Goal: Information Seeking & Learning: Understand process/instructions

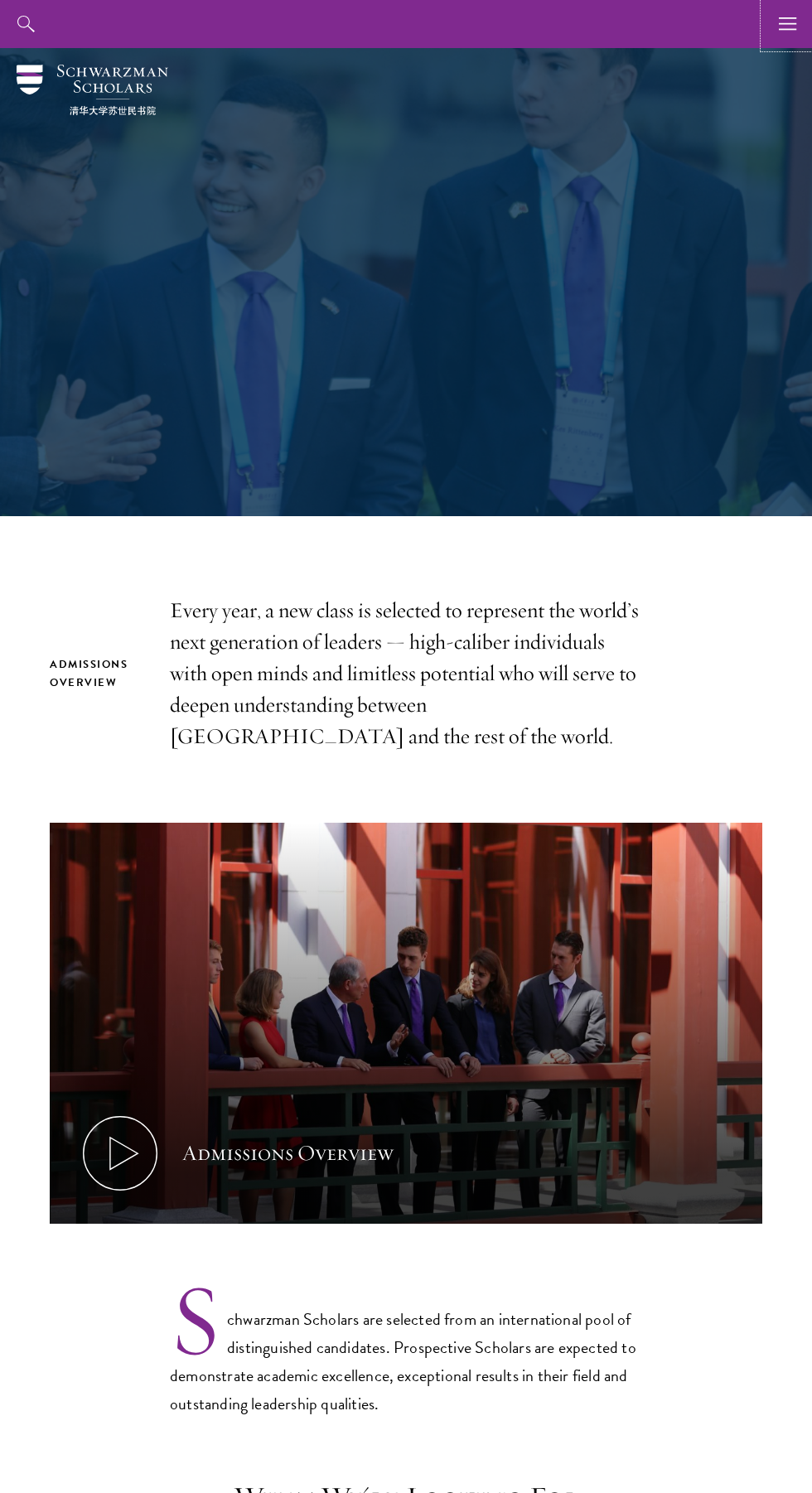
click at [788, 29] on use "button" at bounding box center [788, 23] width 18 height 12
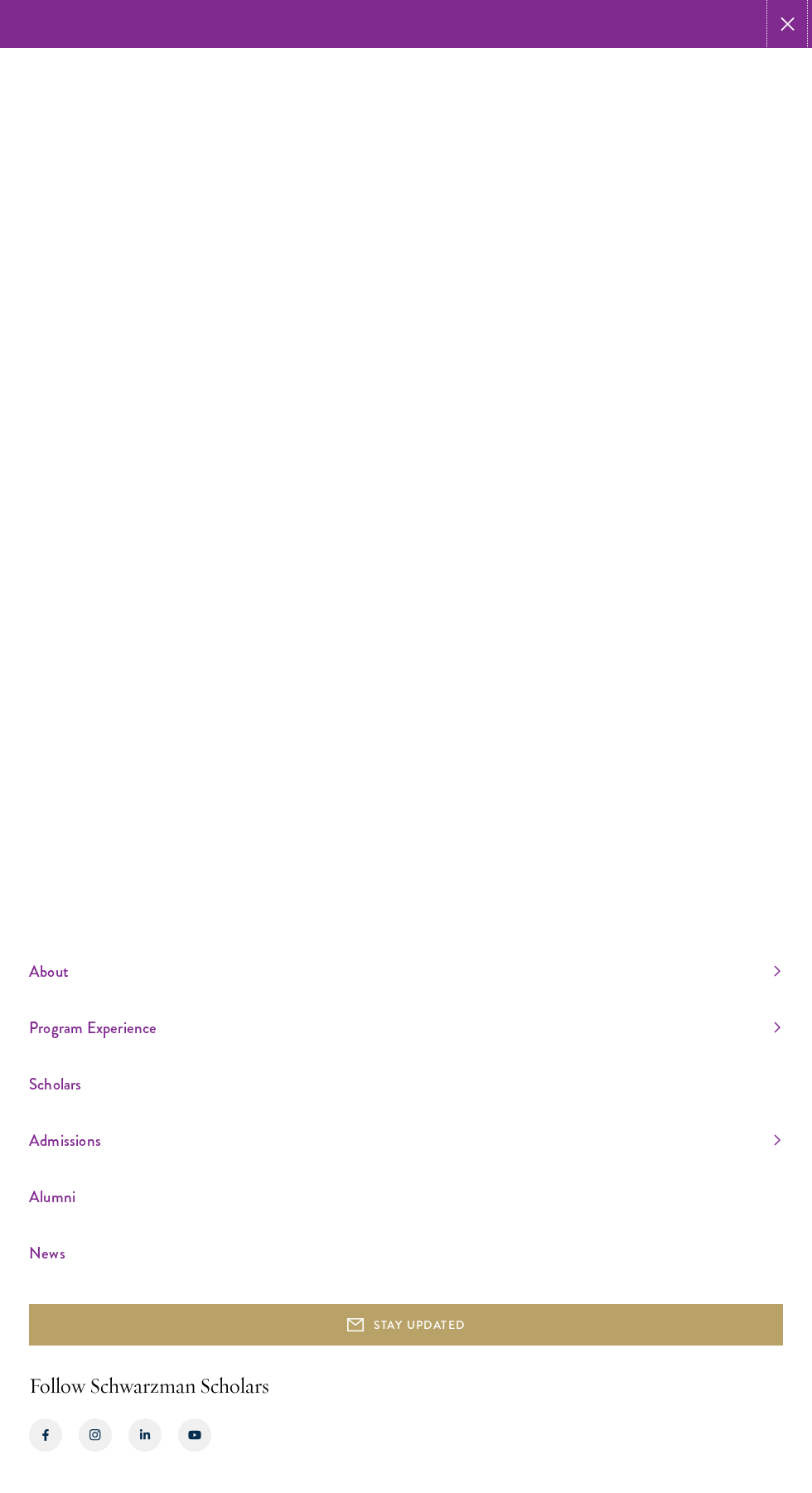
click at [788, 24] on use "button" at bounding box center [787, 23] width 25 height 25
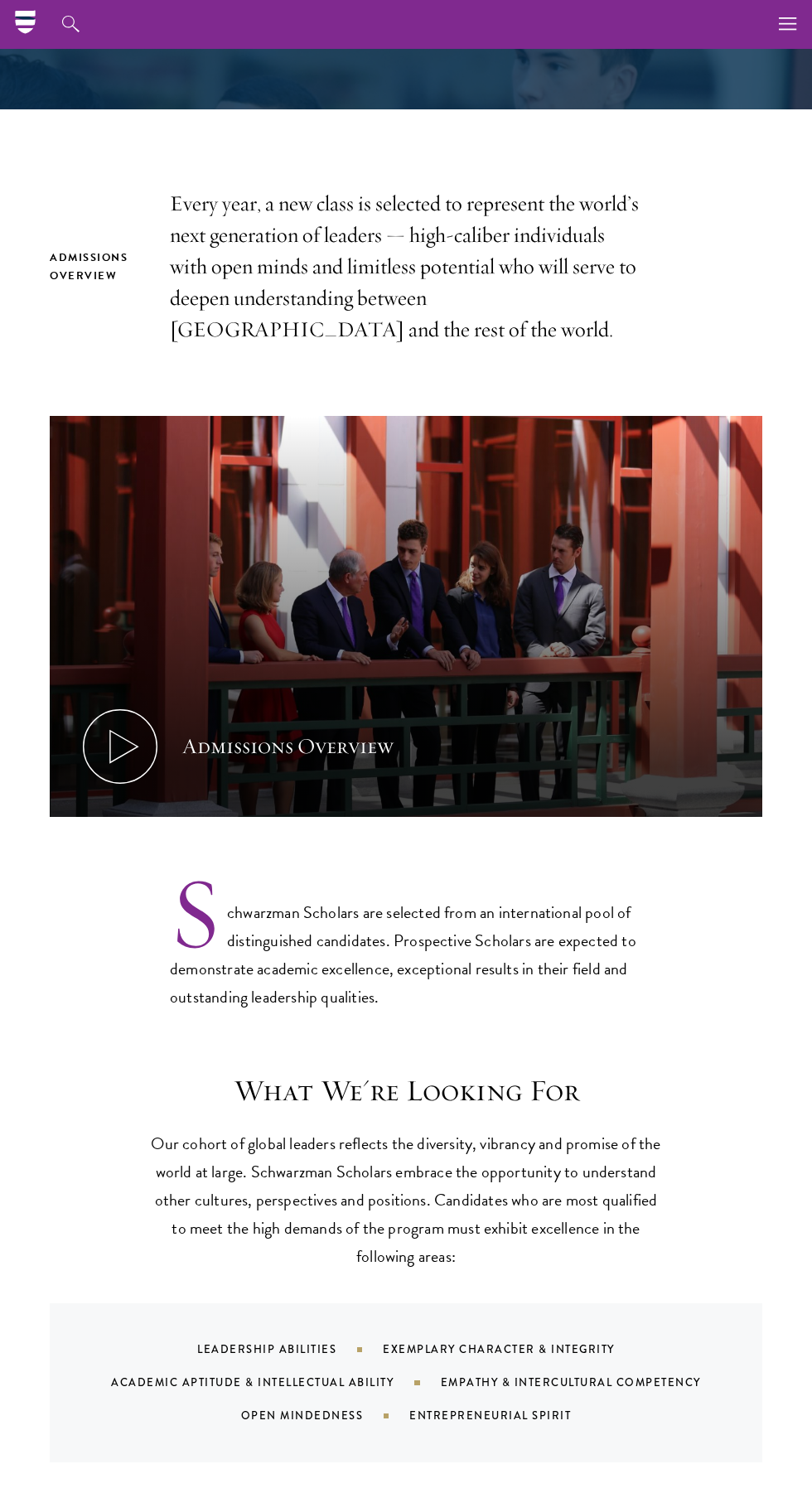
scroll to position [397, 0]
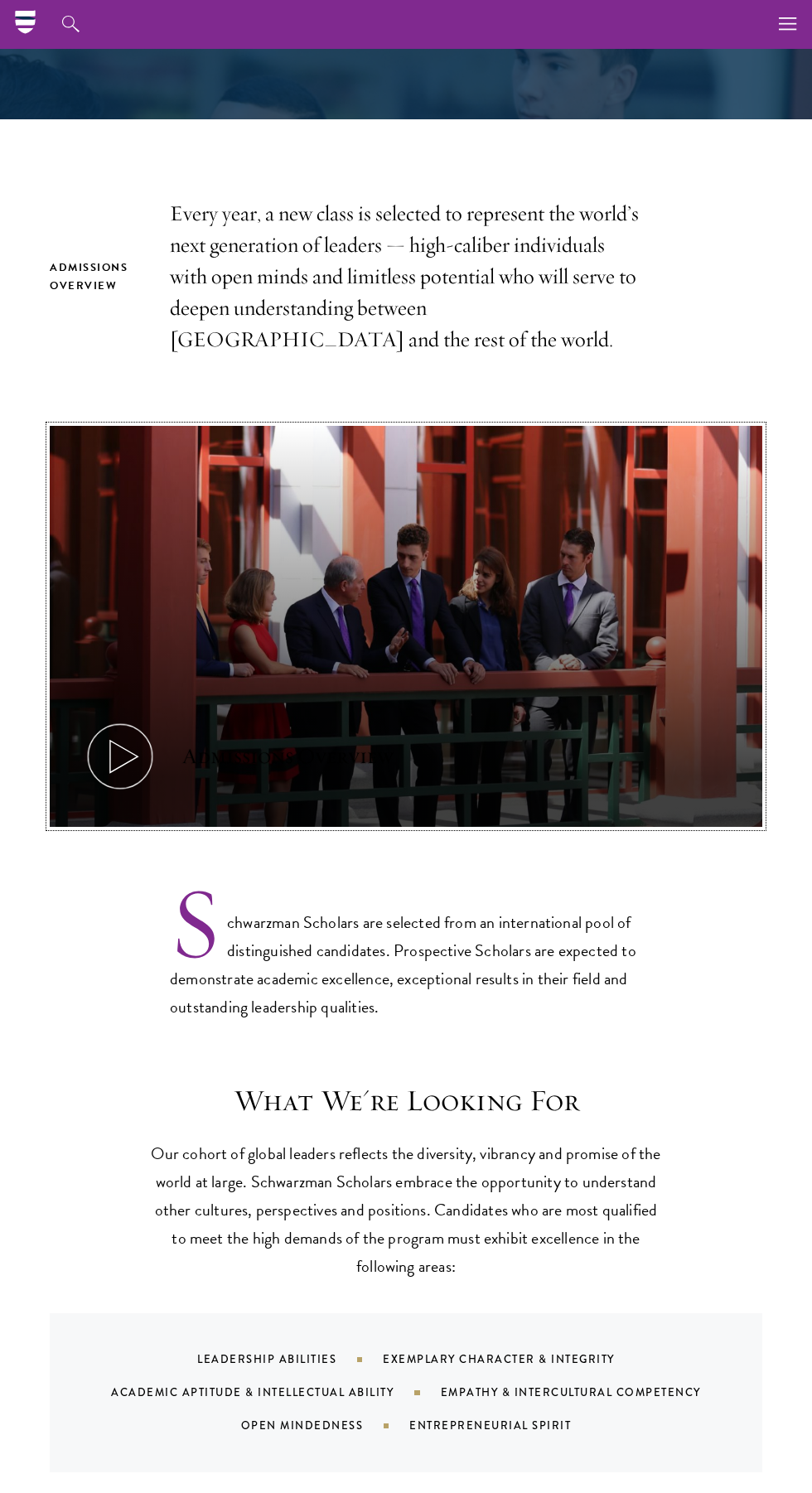
click at [113, 770] on use at bounding box center [124, 756] width 27 height 33
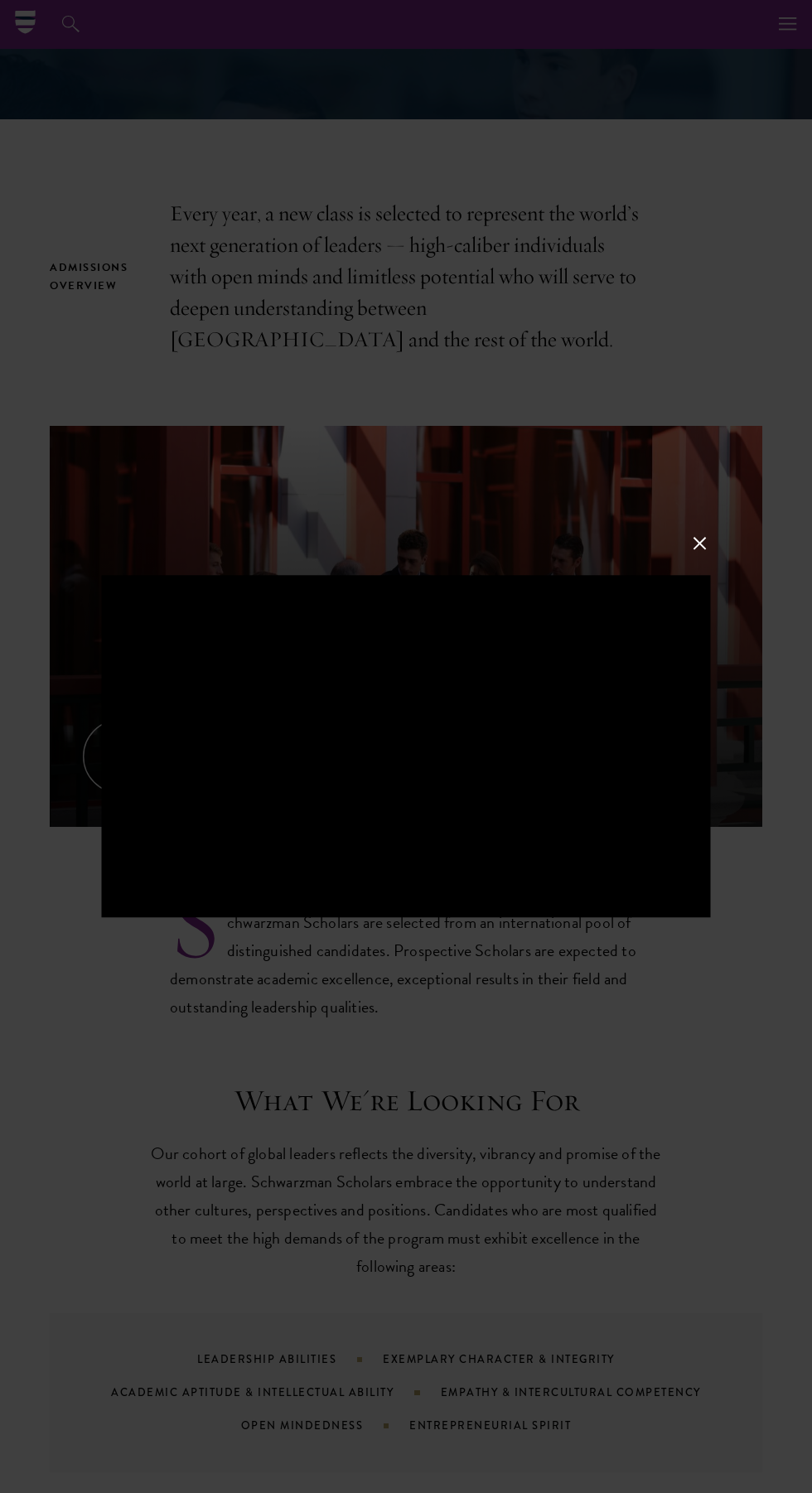
click at [700, 543] on button at bounding box center [699, 543] width 22 height 22
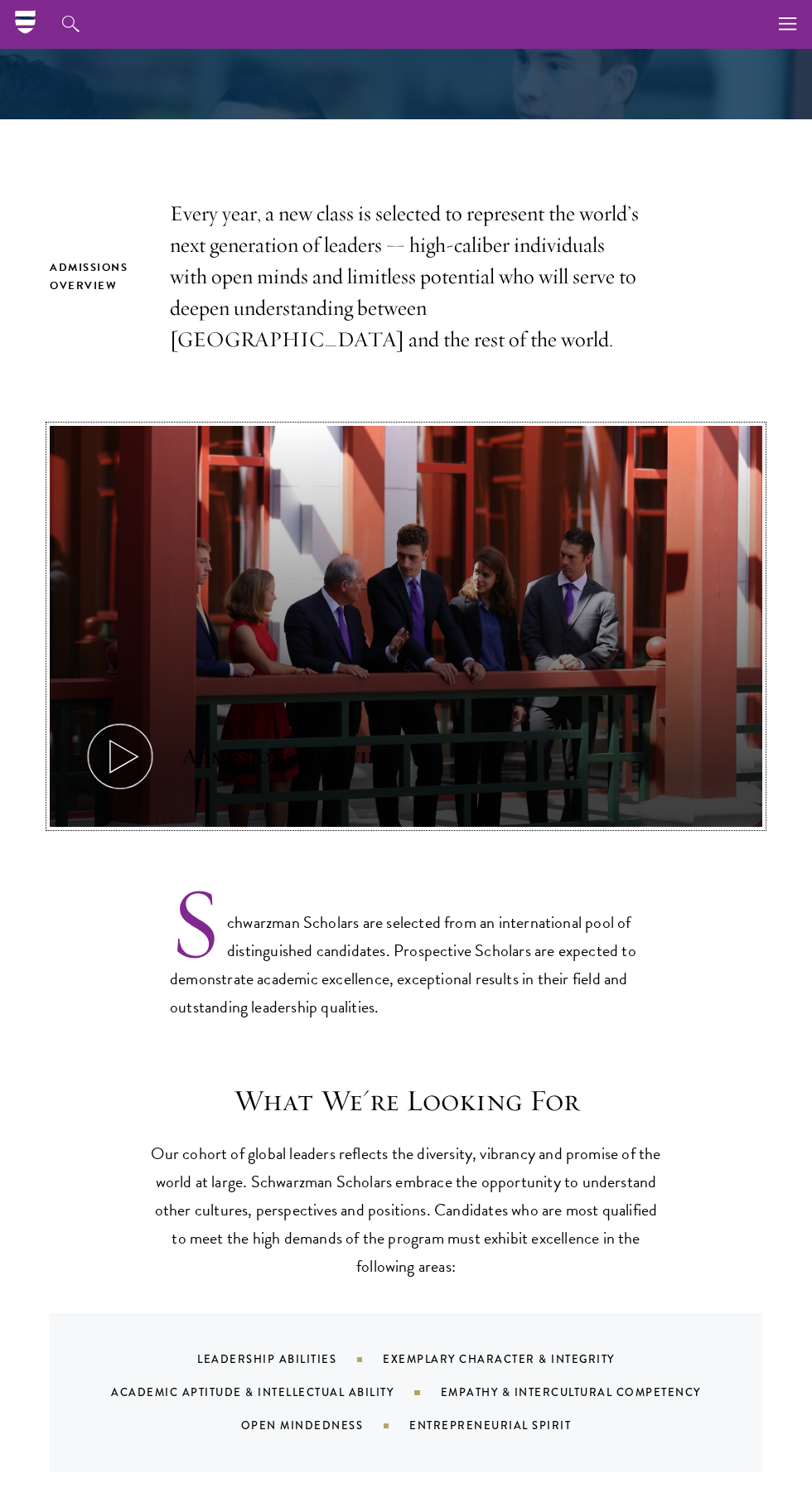
click at [125, 757] on icon at bounding box center [120, 757] width 75 height 75
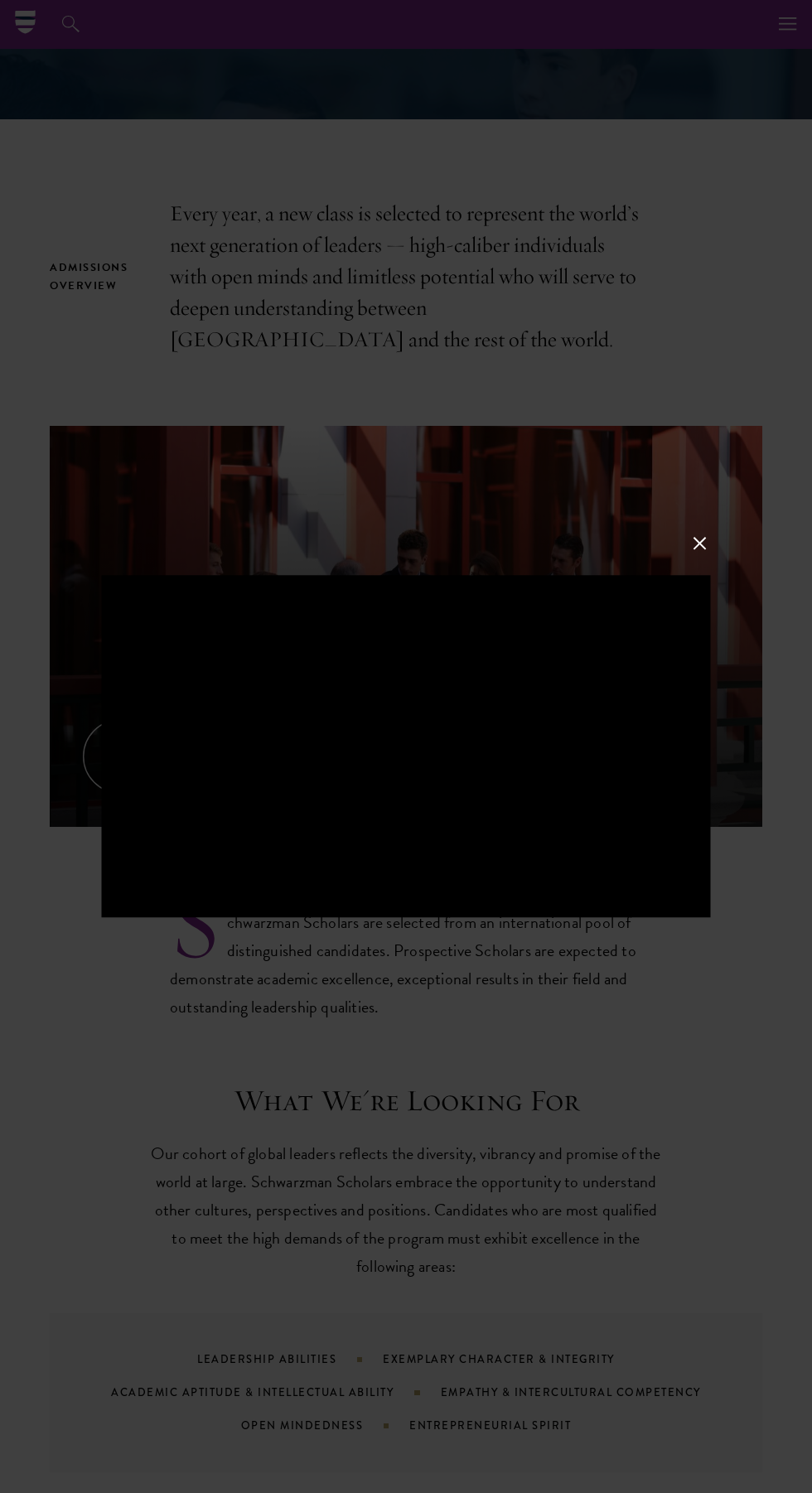
click at [700, 543] on button at bounding box center [699, 543] width 22 height 22
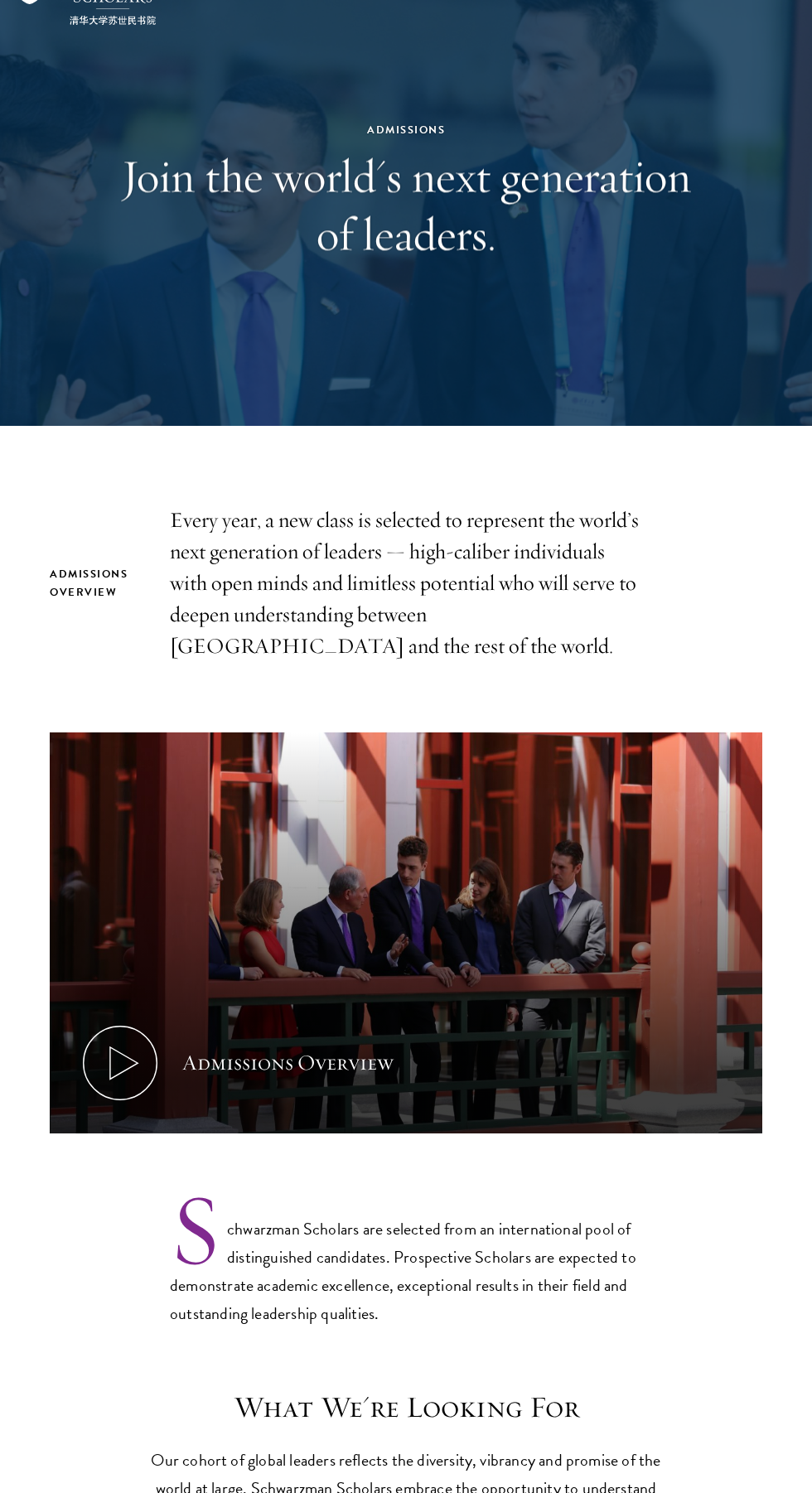
scroll to position [0, 0]
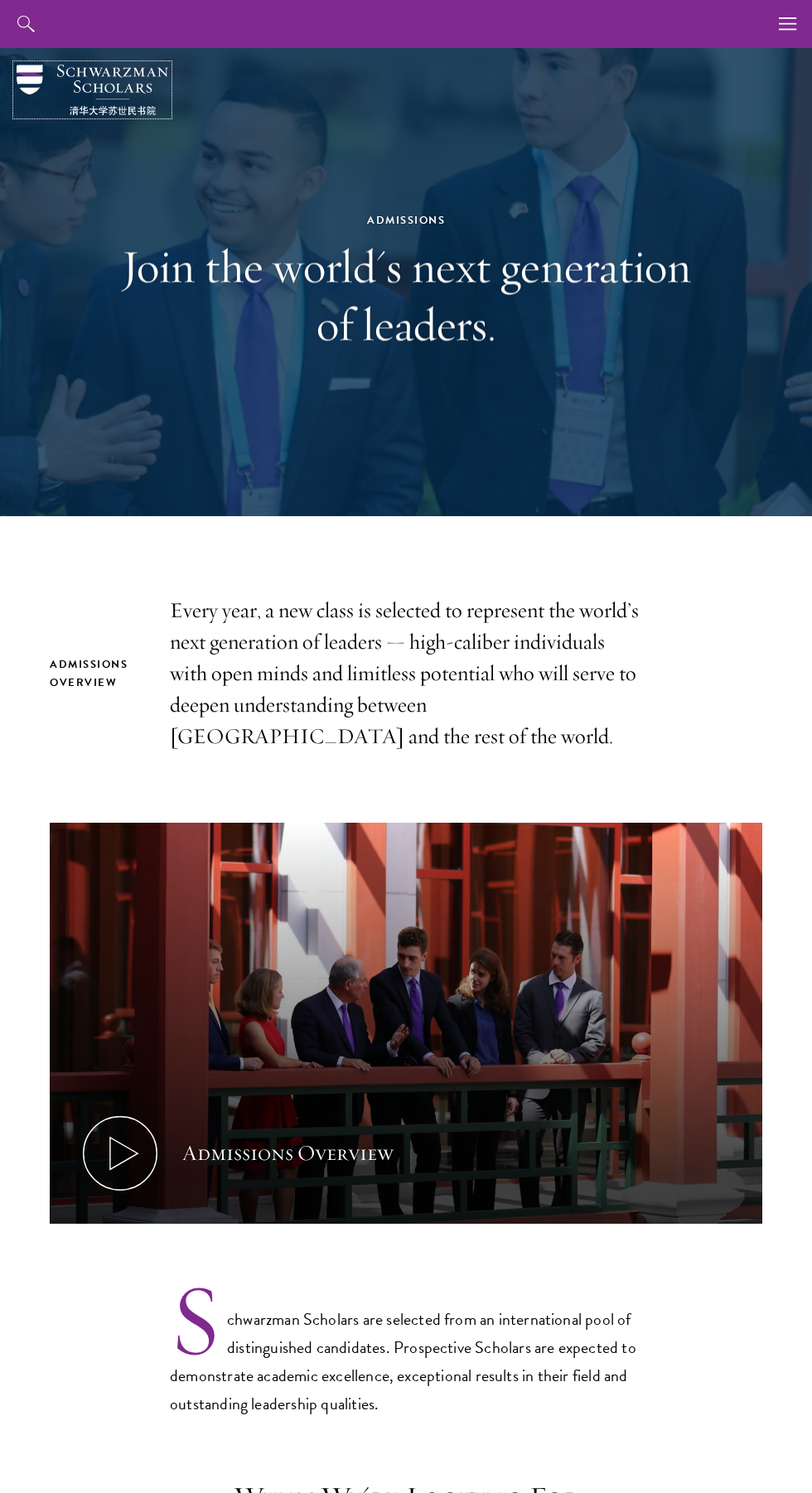
click at [25, 95] on img at bounding box center [93, 90] width 152 height 51
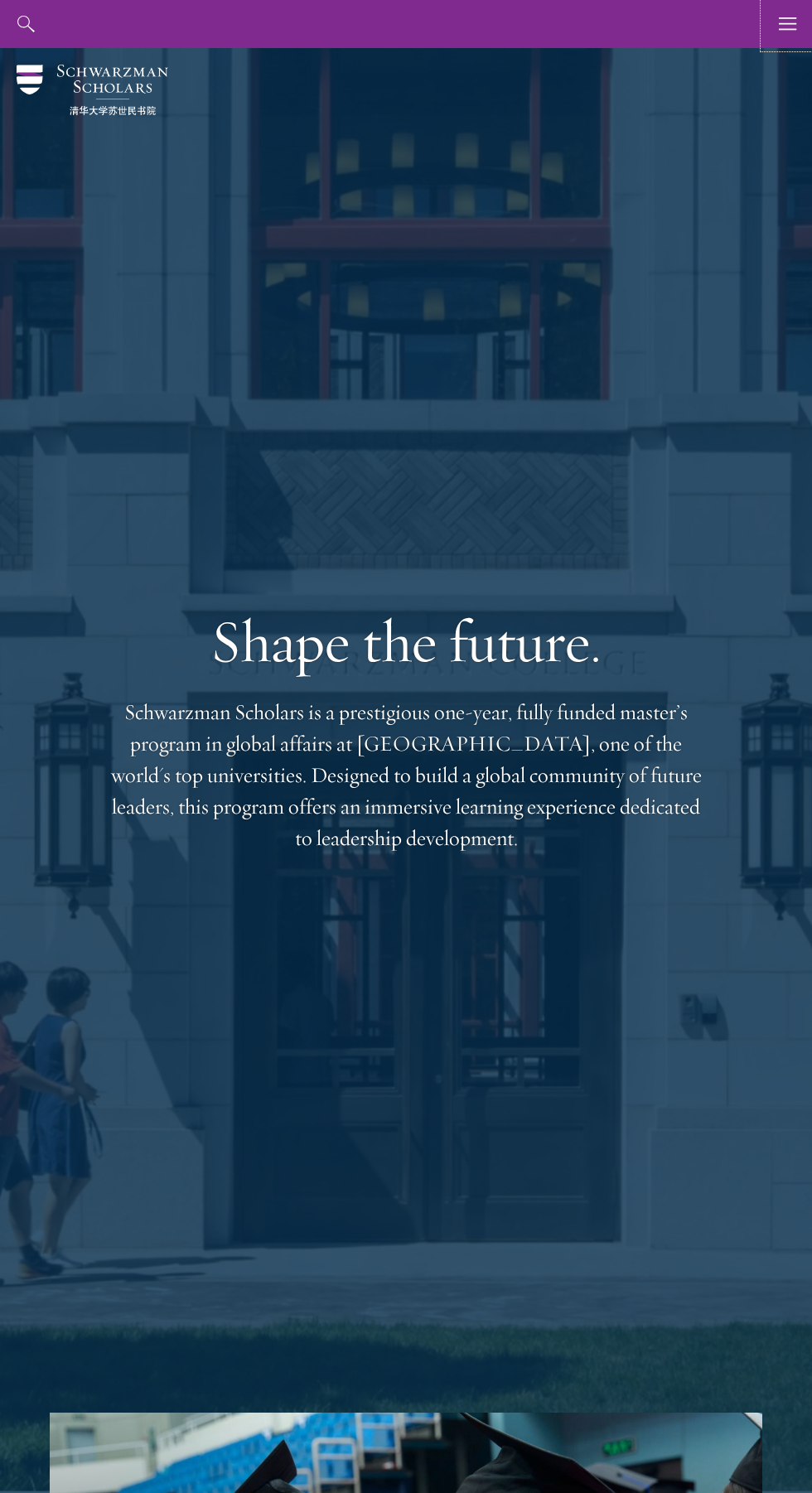
click at [788, 18] on use "button" at bounding box center [788, 23] width 18 height 12
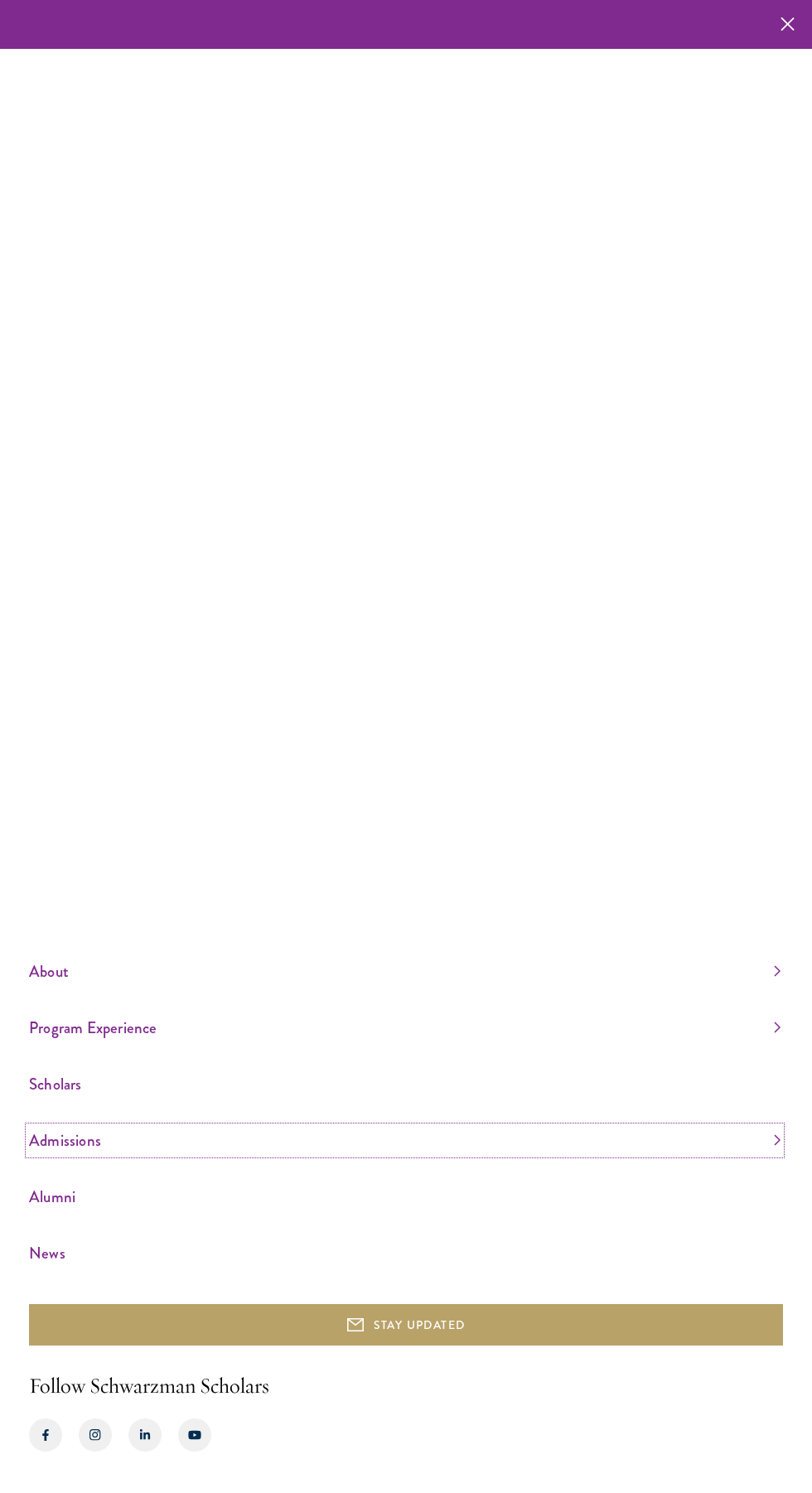
click at [89, 1155] on link "Admissions" at bounding box center [405, 1140] width 751 height 27
click at [120, 1110] on link "Application Instructions" at bounding box center [84, 1101] width 111 height 17
